Goal: Task Accomplishment & Management: Manage account settings

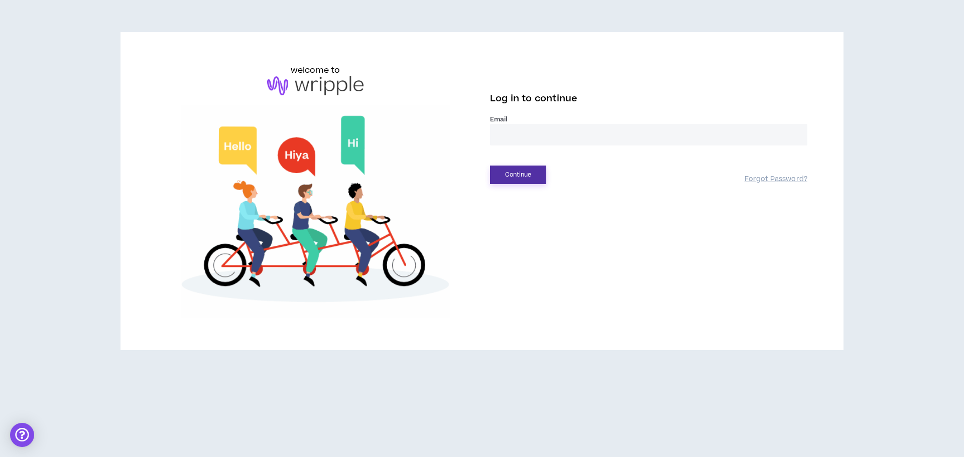
type input "**********"
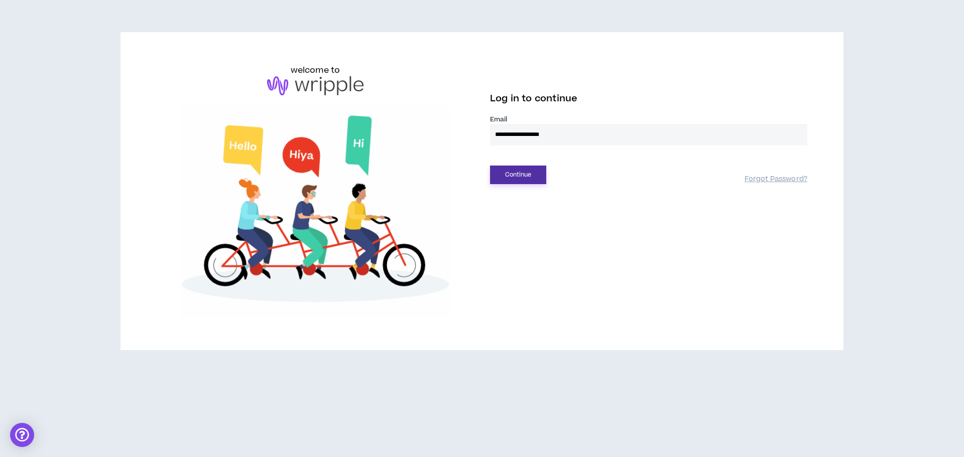
click at [517, 178] on button "Continue" at bounding box center [518, 175] width 56 height 19
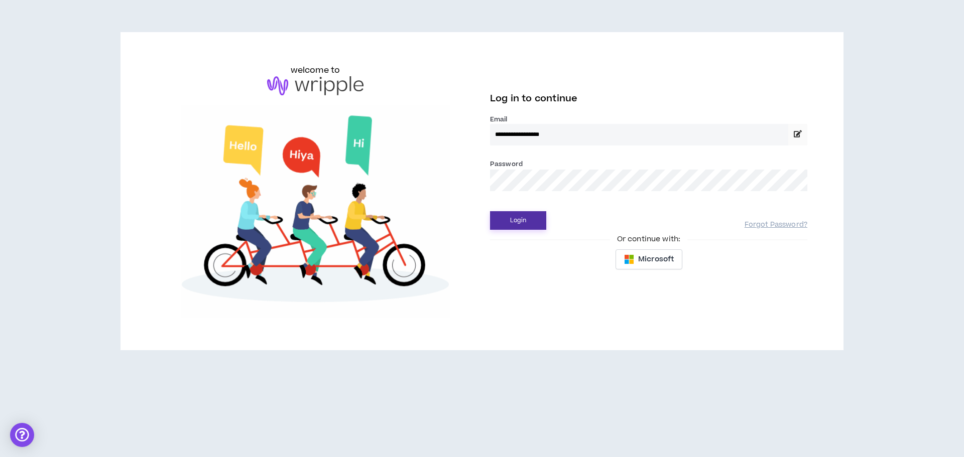
click at [527, 229] on button "Login" at bounding box center [518, 220] width 56 height 19
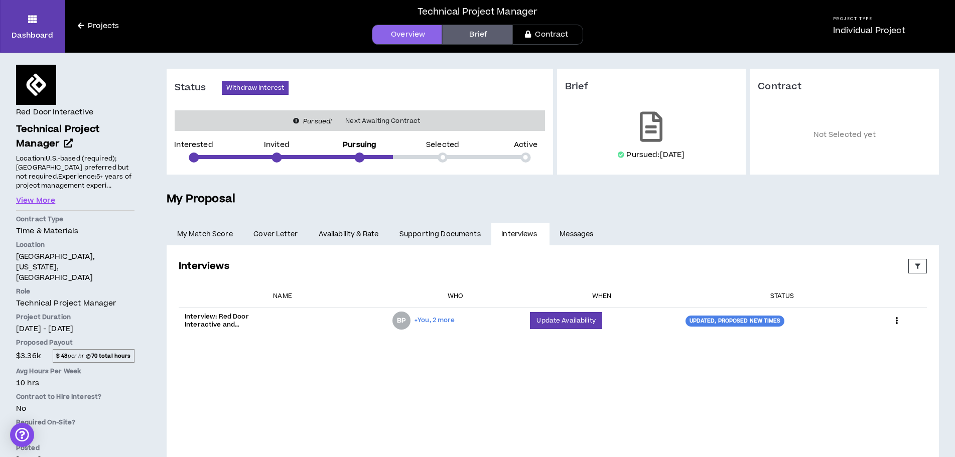
scroll to position [61, 0]
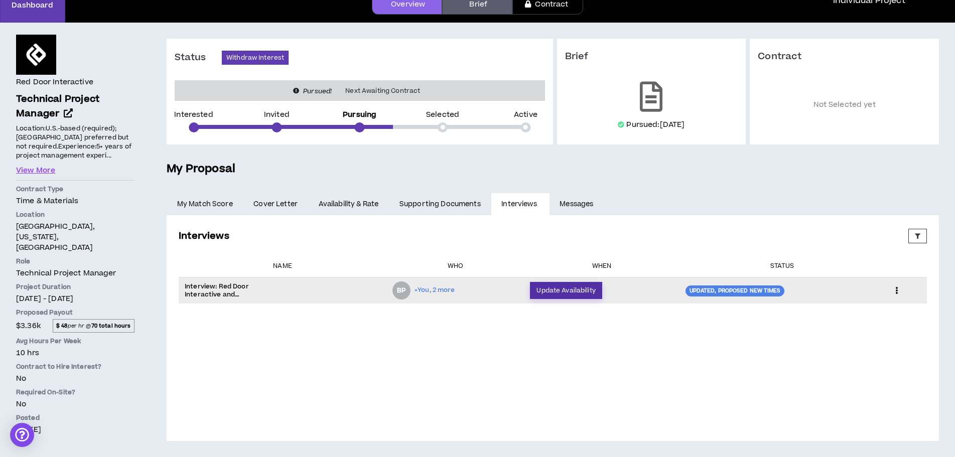
click at [575, 292] on button "Update Availability" at bounding box center [566, 290] width 72 height 17
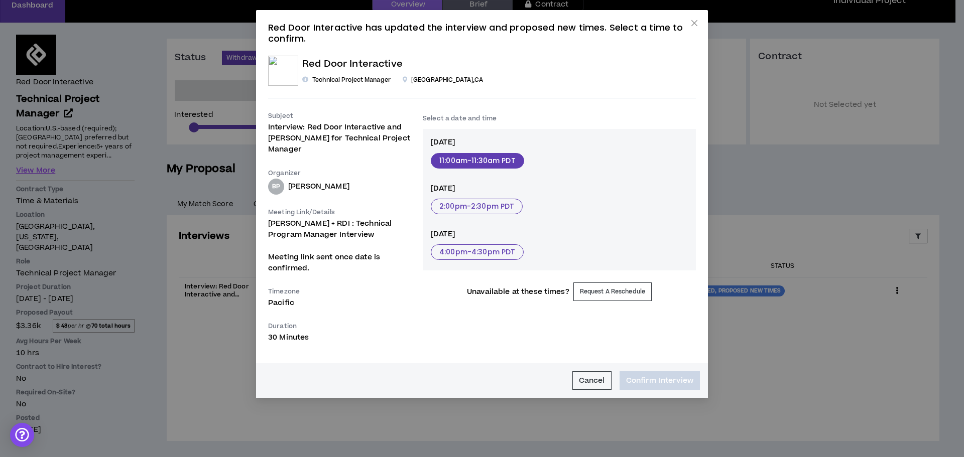
click at [467, 162] on button "11:00am - 11:30am PDT" at bounding box center [477, 161] width 93 height 16
click at [636, 383] on button "Confirm Interview" at bounding box center [659, 380] width 80 height 19
